Goal: Information Seeking & Learning: Learn about a topic

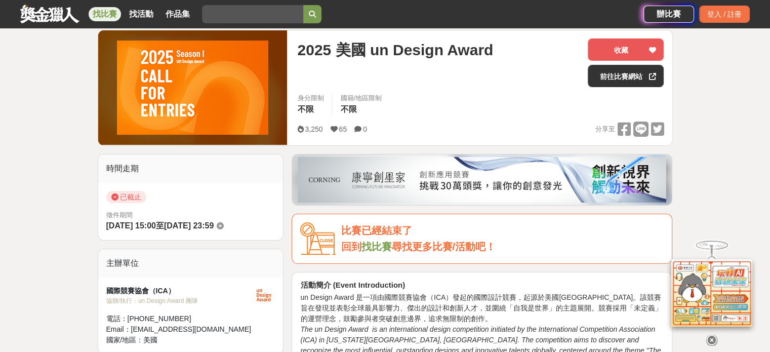
scroll to position [203, 0]
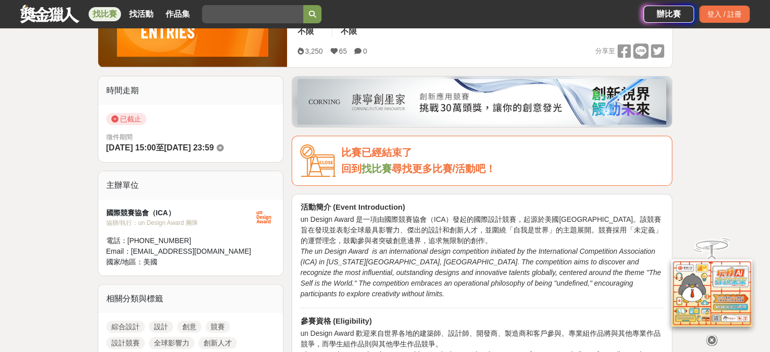
click at [396, 210] on strong "活動簡介 (Event Introduction)" at bounding box center [352, 207] width 105 height 9
drag, startPoint x: 301, startPoint y: 220, endPoint x: 356, endPoint y: 220, distance: 55.2
click at [356, 220] on p "un Design Award 是一項由國際競賽協會（ICA）發起的國際設計競賽，起源於美國[GEOGRAPHIC_DATA]。該競賽旨在發現並表彰全球最具影…" at bounding box center [482, 256] width 364 height 85
copy p "un Design Award"
click at [411, 224] on p "un Design Award 是一項由國際競賽協會（ICA）發起的國際設計競賽，起源於美國[GEOGRAPHIC_DATA]。該競賽旨在發現並表彰全球最具影…" at bounding box center [482, 256] width 364 height 85
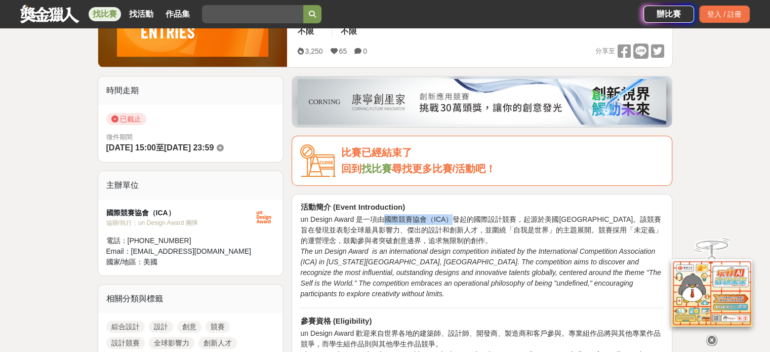
drag, startPoint x: 386, startPoint y: 221, endPoint x: 450, endPoint y: 221, distance: 63.3
click at [450, 221] on p "un Design Award 是一項由國際競賽協會（ICA）發起的國際設計競賽，起源於美國華盛頓特區。該競賽旨在發現並表彰全球最具影響力、傑出的設計和創新人…" at bounding box center [482, 256] width 364 height 85
copy p "國際競賽協會（ICA）"
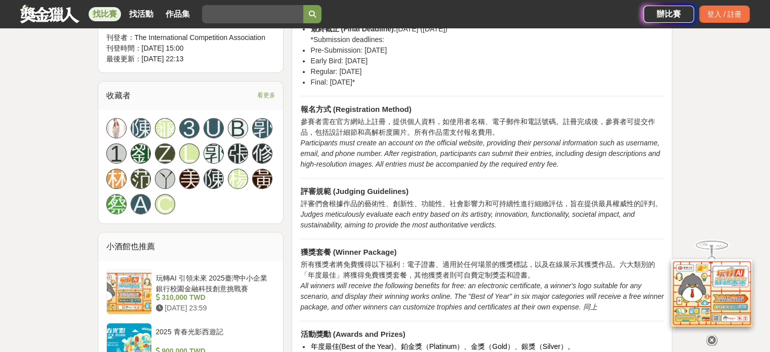
scroll to position [608, 0]
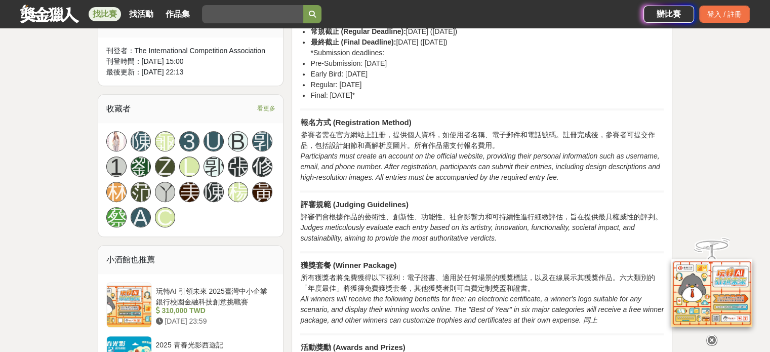
click at [569, 165] on icon "Participants must create an account on the official website, providing their pe…" at bounding box center [480, 166] width 360 height 29
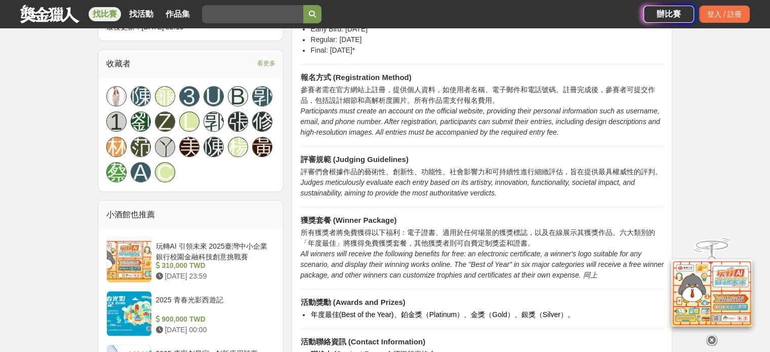
scroll to position [658, 0]
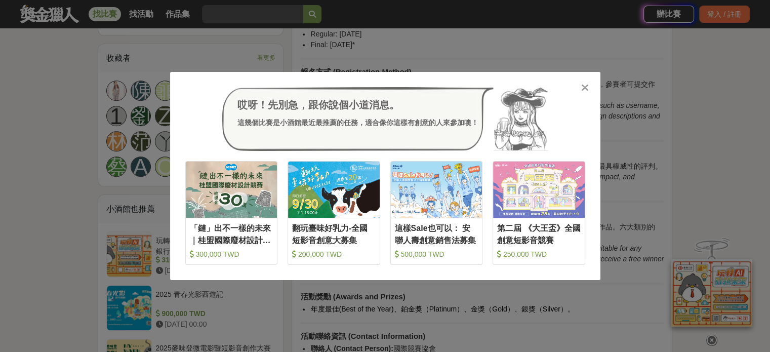
click at [587, 86] on icon at bounding box center [585, 88] width 8 height 10
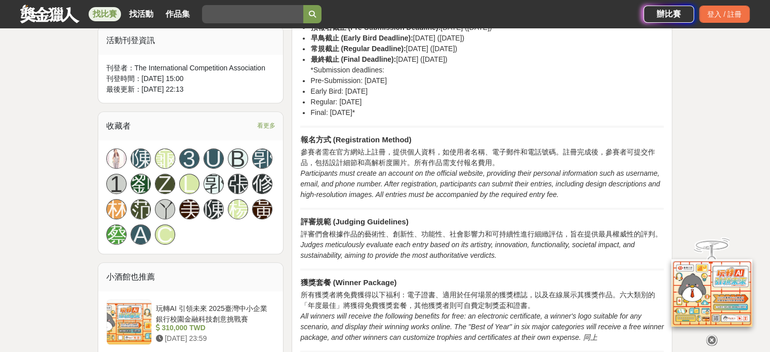
scroll to position [608, 0]
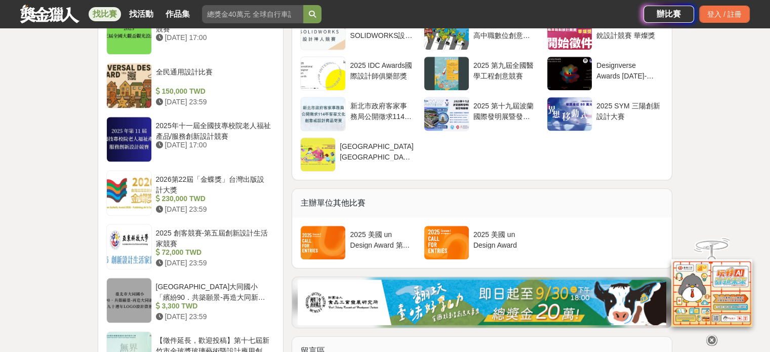
scroll to position [1266, 0]
